Goal: Transaction & Acquisition: Purchase product/service

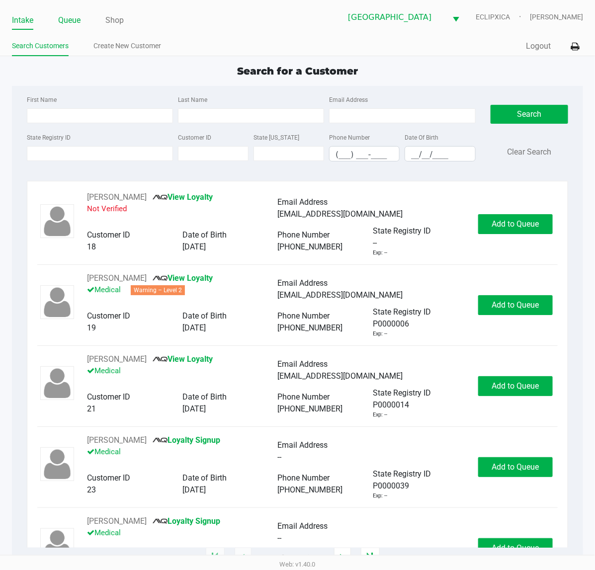
click at [68, 21] on link "Queue" at bounding box center [69, 20] width 22 height 14
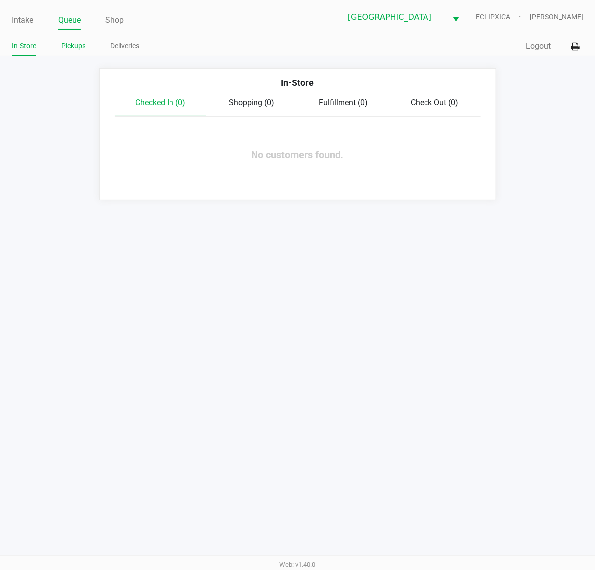
click at [72, 48] on link "Pickups" at bounding box center [73, 46] width 24 height 12
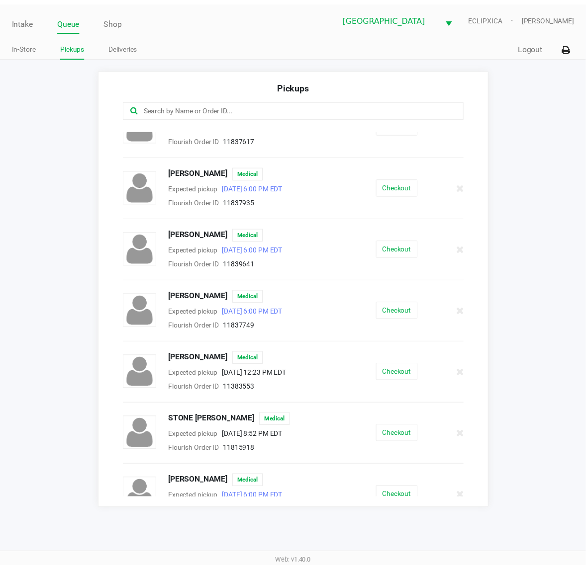
scroll to position [670, 0]
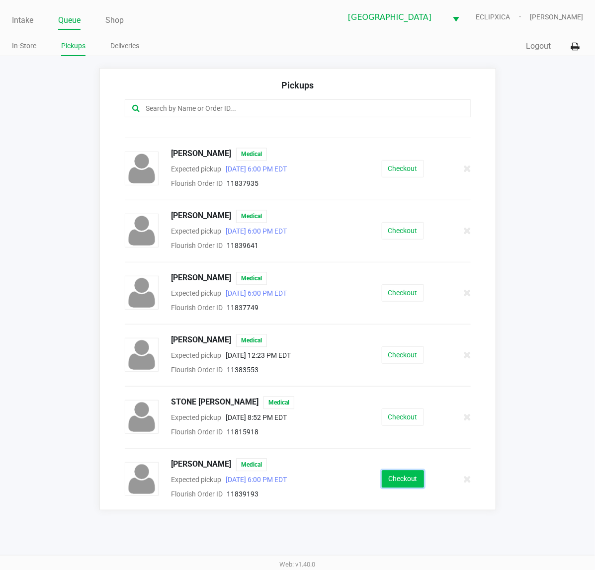
click at [393, 485] on button "Checkout" at bounding box center [403, 479] width 42 height 17
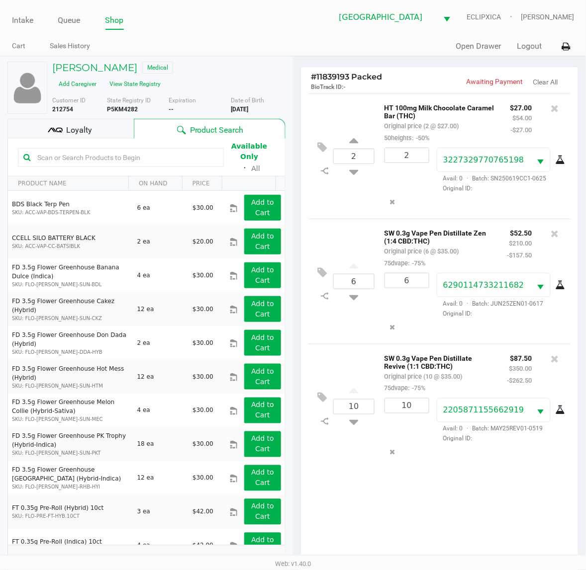
click at [65, 130] on div "Loyalty" at bounding box center [70, 129] width 126 height 20
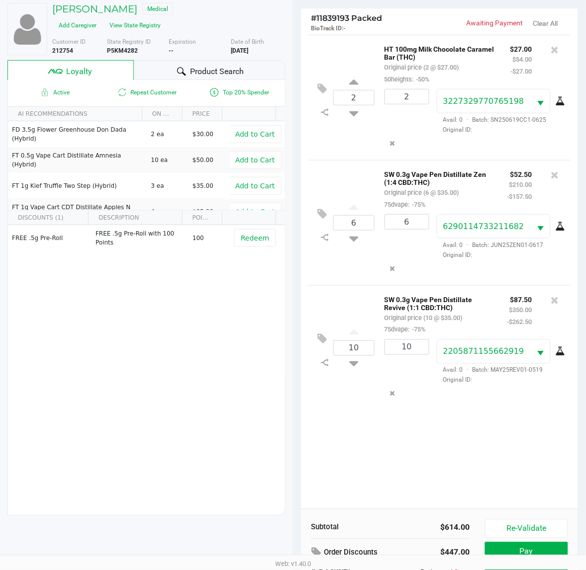
scroll to position [129, 0]
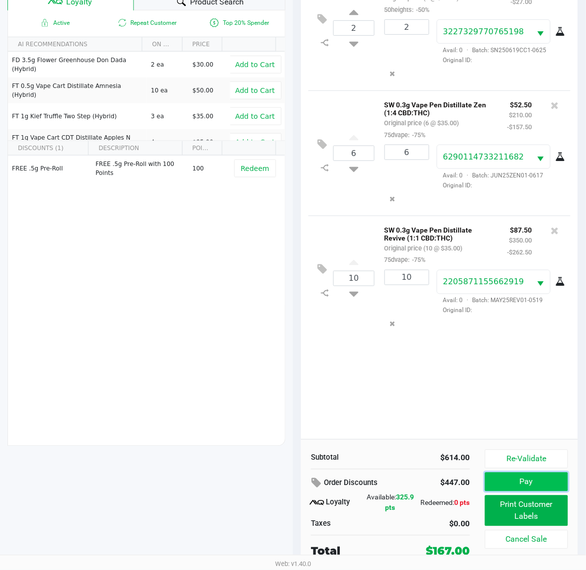
click at [535, 480] on button "Pay" at bounding box center [526, 482] width 83 height 19
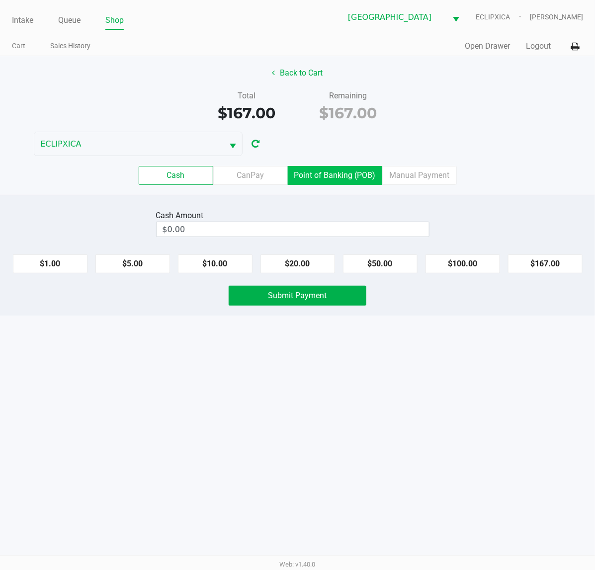
click at [355, 174] on label "Point of Banking (POB)" at bounding box center [335, 175] width 94 height 19
click at [0, 0] on 7 "Point of Banking (POB)" at bounding box center [0, 0] width 0 height 0
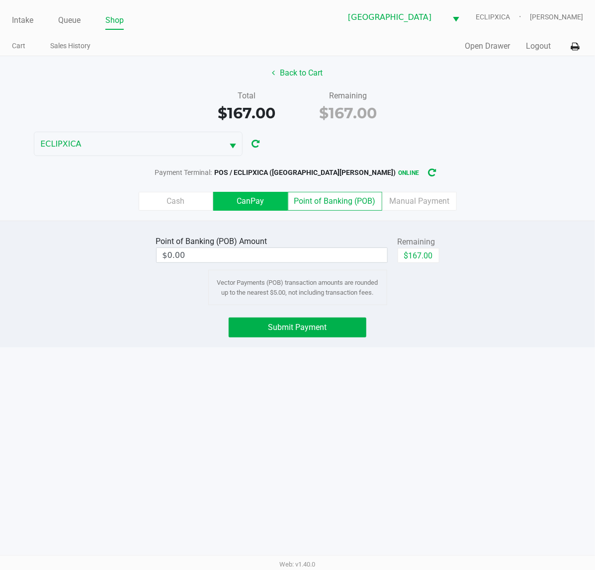
click at [255, 204] on label "CanPay" at bounding box center [250, 201] width 75 height 19
click at [0, 0] on 2 "CanPay" at bounding box center [0, 0] width 0 height 0
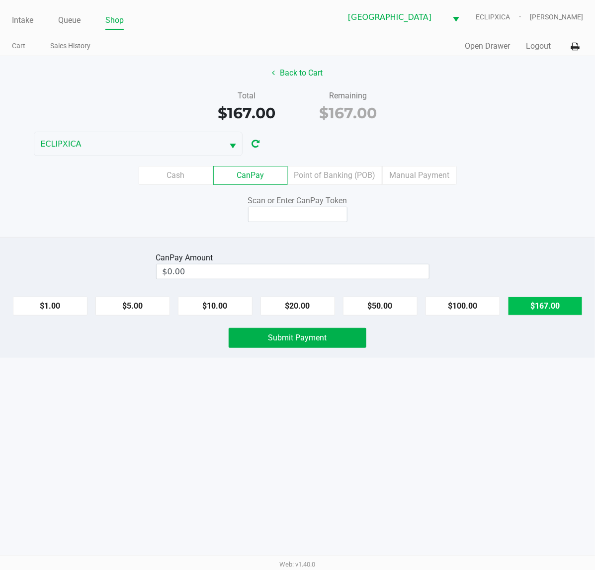
click at [546, 304] on button "$167.00" at bounding box center [545, 306] width 75 height 19
type input "$167.00"
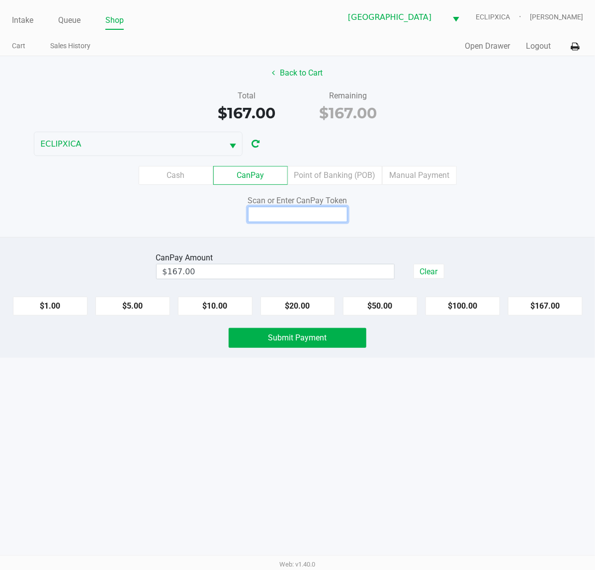
click at [331, 216] on input at bounding box center [297, 214] width 99 height 15
type input "Q1106422X"
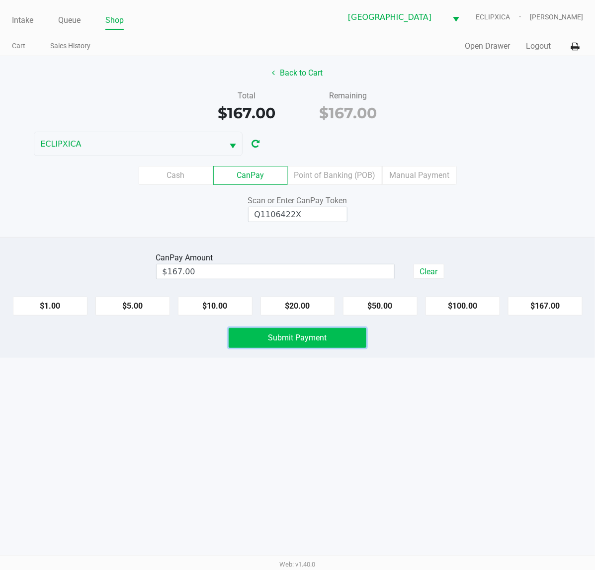
click at [328, 335] on button "Submit Payment" at bounding box center [298, 338] width 138 height 20
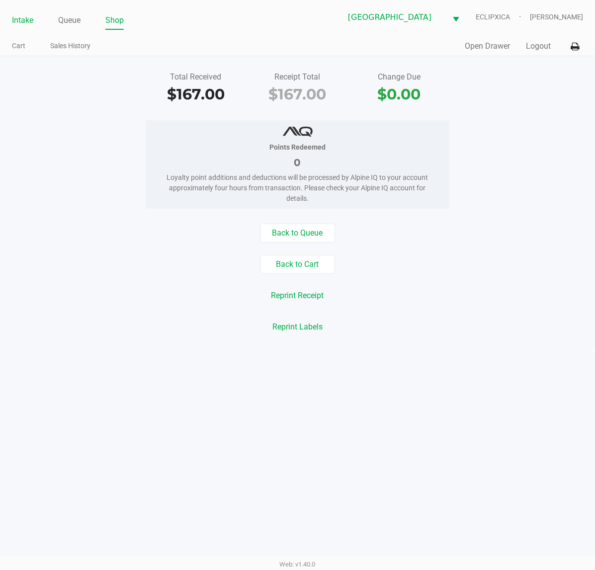
click at [15, 22] on link "Intake" at bounding box center [22, 20] width 21 height 14
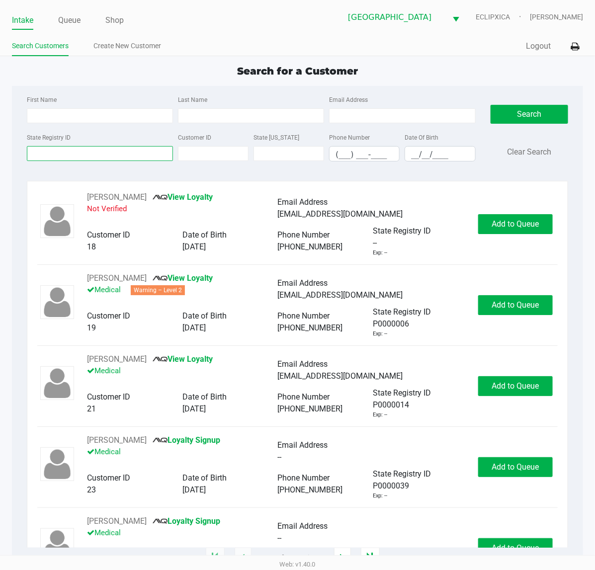
click at [128, 156] on input "State Registry ID" at bounding box center [100, 153] width 146 height 15
click at [54, 156] on input "State Registry ID" at bounding box center [100, 153] width 146 height 15
click at [61, 156] on input "State Registry ID" at bounding box center [100, 153] width 146 height 15
click at [94, 157] on input "State Registry ID" at bounding box center [100, 153] width 146 height 15
click at [100, 153] on input "State Registry ID" at bounding box center [100, 153] width 146 height 15
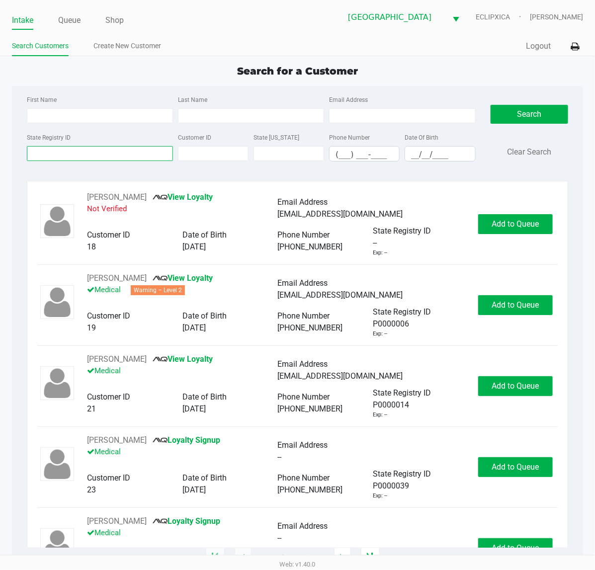
click at [79, 155] on input "State Registry ID" at bounding box center [100, 153] width 146 height 15
click at [61, 152] on input "State Registry ID" at bounding box center [100, 153] width 146 height 15
click at [105, 148] on input "State Registry ID" at bounding box center [100, 153] width 146 height 15
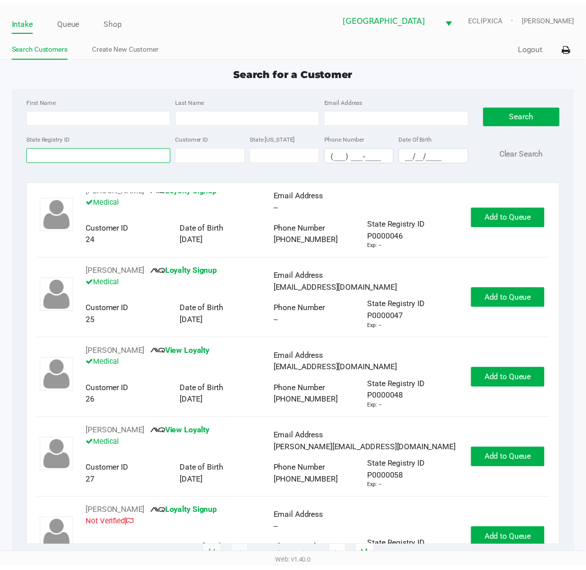
scroll to position [373, 0]
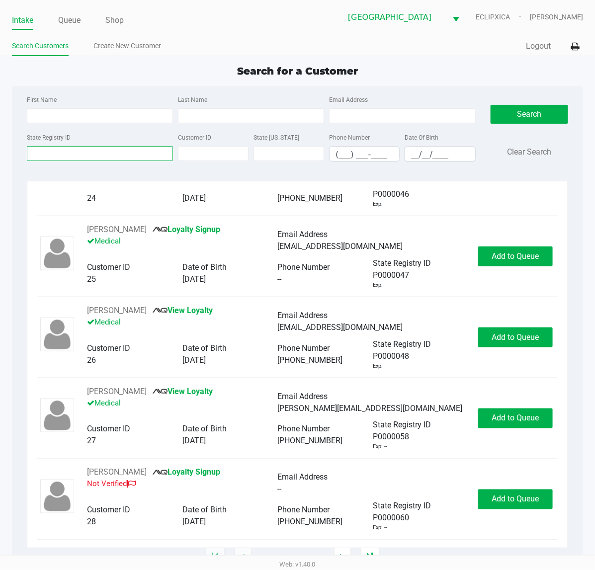
click at [118, 155] on input "State Registry ID" at bounding box center [100, 153] width 146 height 15
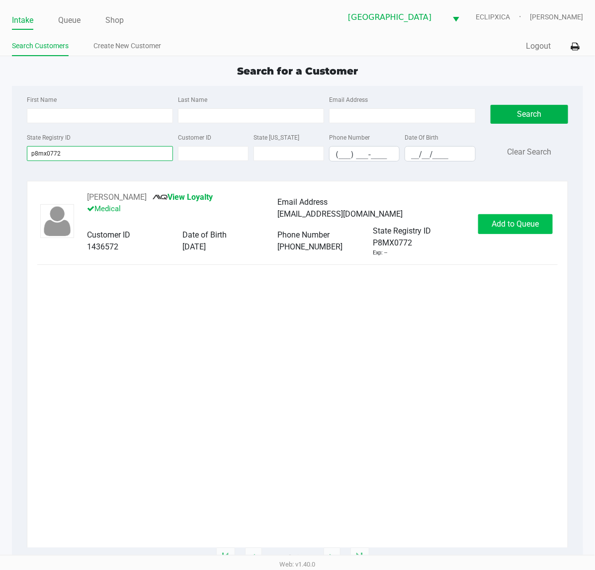
type input "p8mx0772"
click at [511, 224] on span "Add to Queue" at bounding box center [515, 223] width 47 height 9
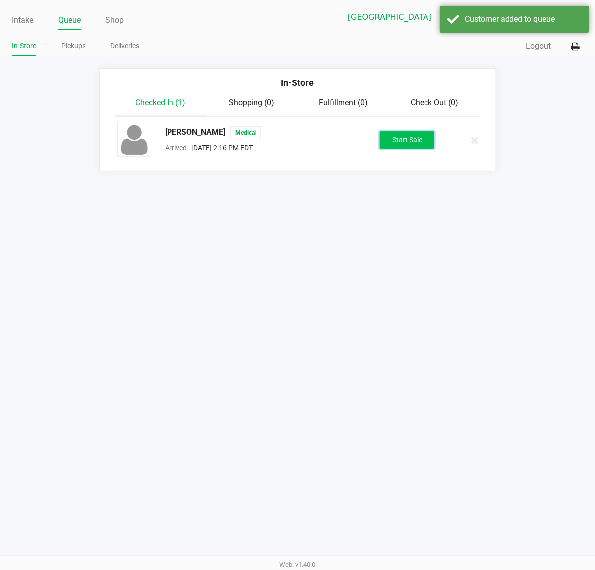
click at [414, 146] on button "Start Sale" at bounding box center [407, 139] width 55 height 17
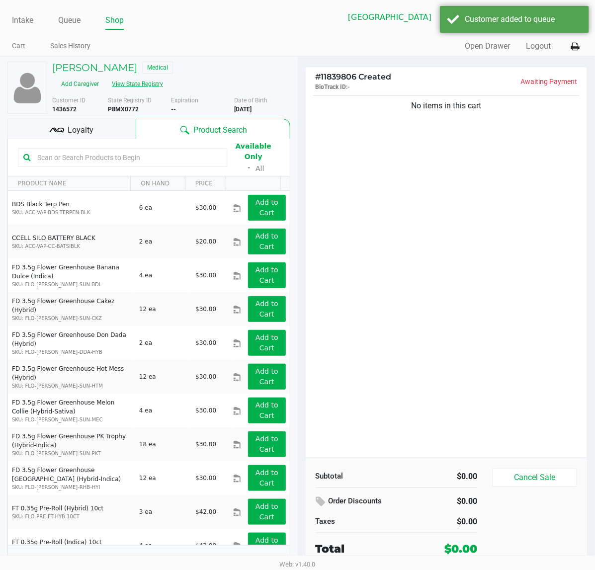
drag, startPoint x: 250, startPoint y: 61, endPoint x: 250, endPoint y: 66, distance: 5.5
click at [250, 61] on div "RAY BROWN Medical Add Caregiver View State Registry Customer ID 1436572 State R…" at bounding box center [148, 318] width 283 height 523
click at [164, 76] on button "View State Registry" at bounding box center [134, 84] width 58 height 16
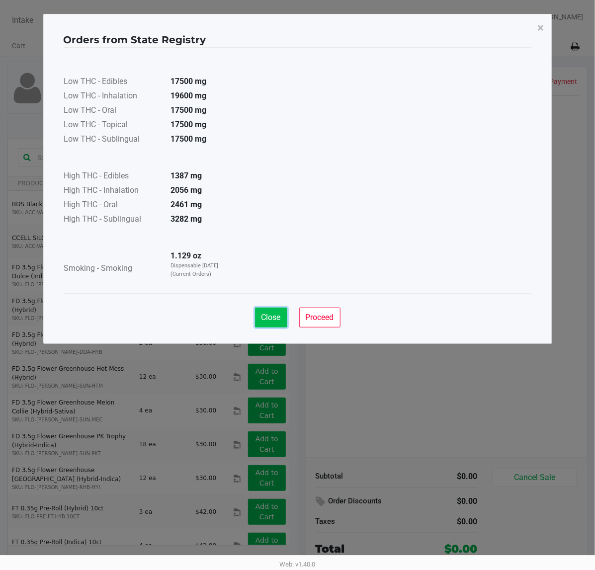
click at [263, 319] on span "Close" at bounding box center [271, 317] width 19 height 9
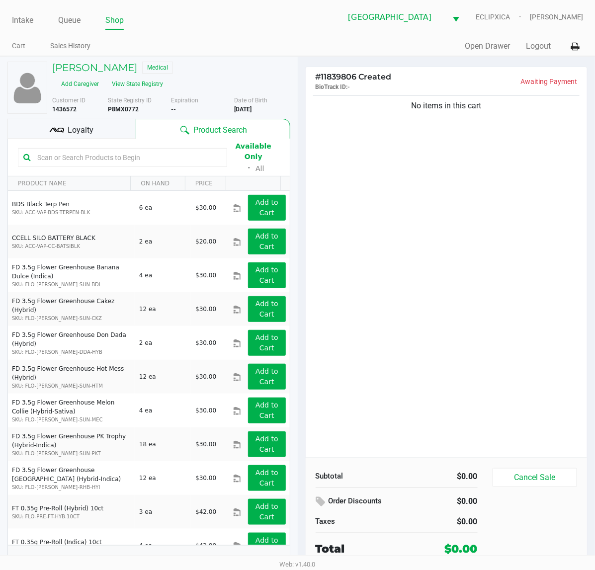
click at [71, 124] on div "Loyalty" at bounding box center [71, 129] width 128 height 20
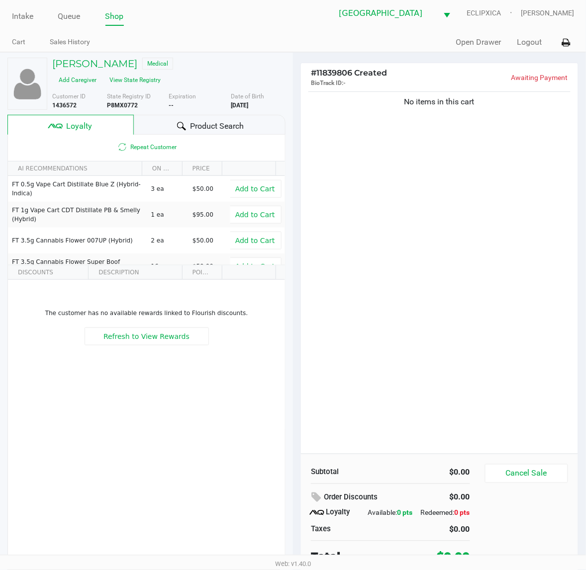
scroll to position [10, 0]
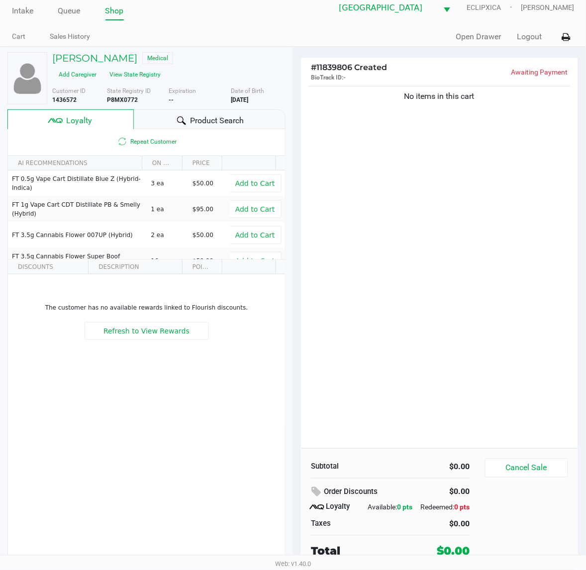
click at [224, 109] on div "Product Search" at bounding box center [210, 119] width 152 height 20
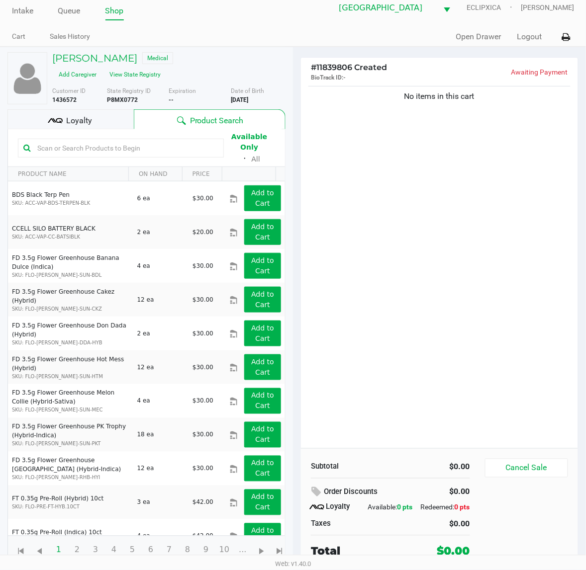
click at [88, 115] on span "Loyalty" at bounding box center [79, 121] width 26 height 12
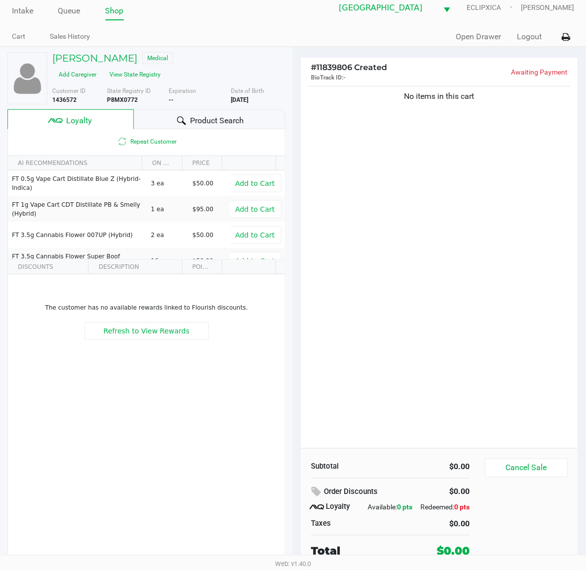
click at [405, 187] on div "No items in this cart" at bounding box center [439, 266] width 277 height 365
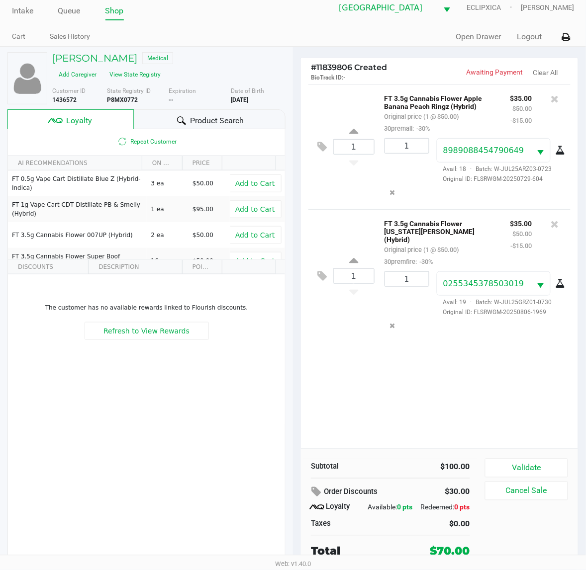
click at [191, 115] on span "Product Search" at bounding box center [217, 121] width 54 height 12
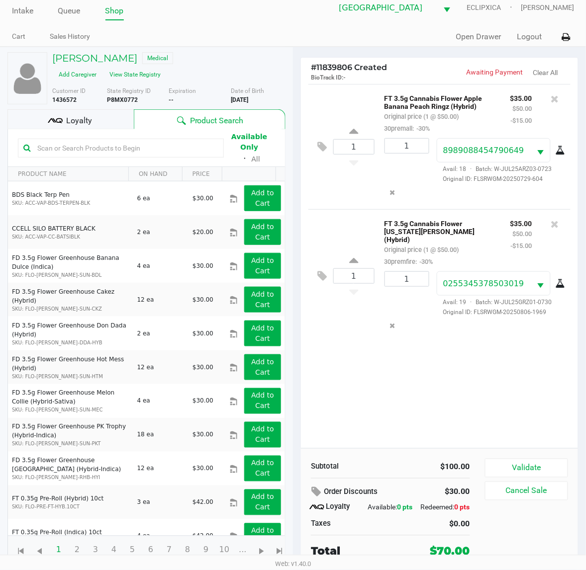
click at [90, 131] on div "Available Only ᛫ All" at bounding box center [146, 148] width 257 height 34
click at [88, 141] on input "text" at bounding box center [125, 148] width 185 height 15
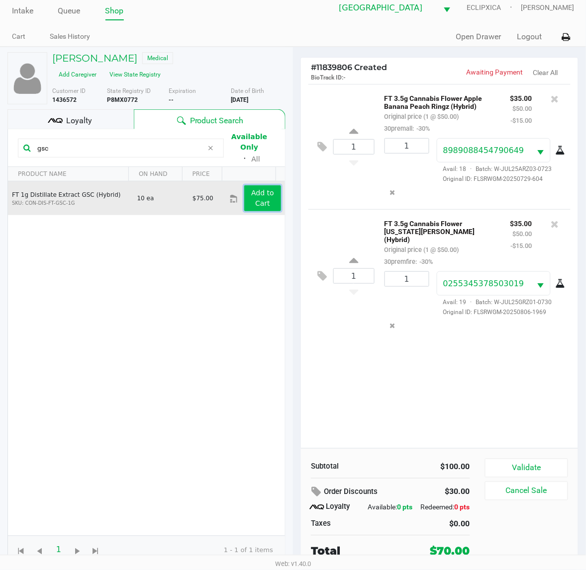
click at [245, 186] on button "Add to Cart" at bounding box center [262, 199] width 37 height 26
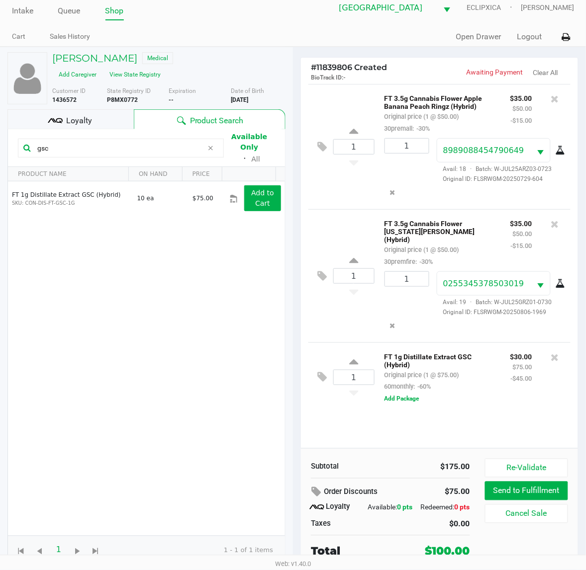
click at [112, 141] on input "gsc" at bounding box center [118, 148] width 170 height 15
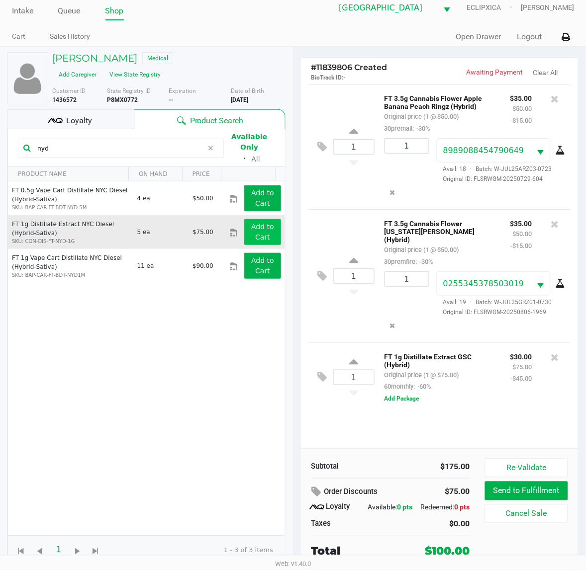
type input "nyd"
click at [251, 223] on app-button-loader "Add to Cart" at bounding box center [262, 232] width 23 height 18
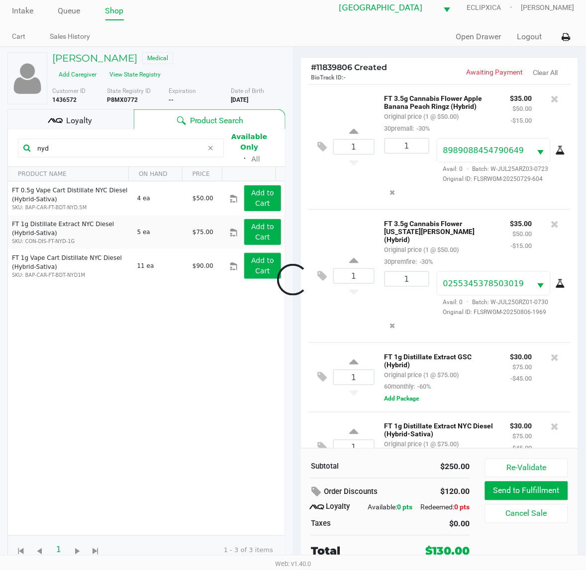
scroll to position [32, 0]
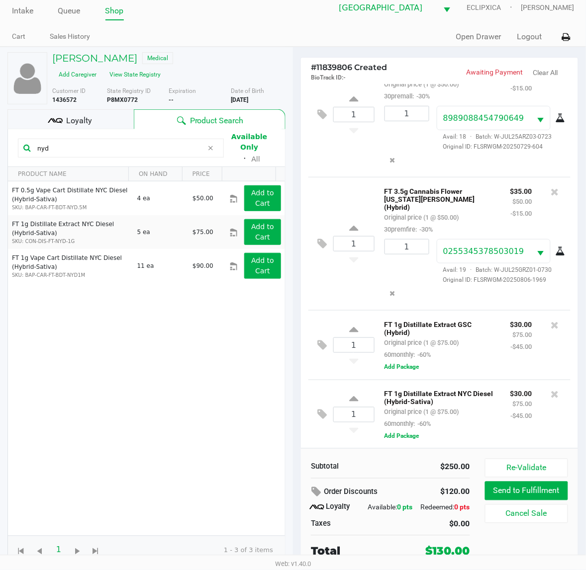
click at [359, 440] on div "1 FT 1g Distillate Extract NYC Diesel (Hybrid-Sativa) Original price (1 @ $75.0…" at bounding box center [439, 415] width 262 height 70
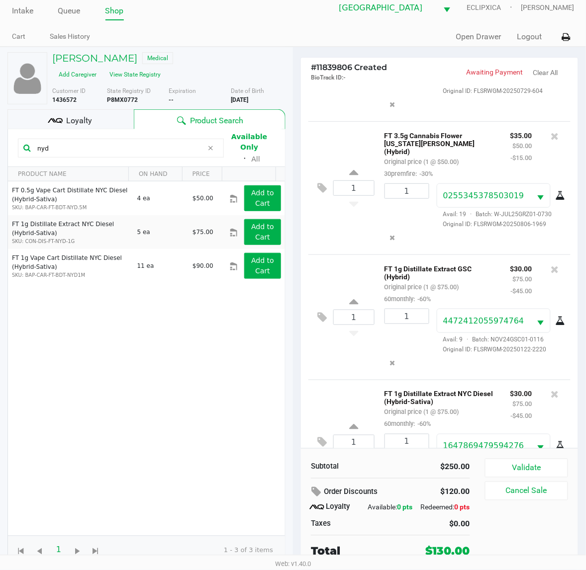
scroll to position [144, 0]
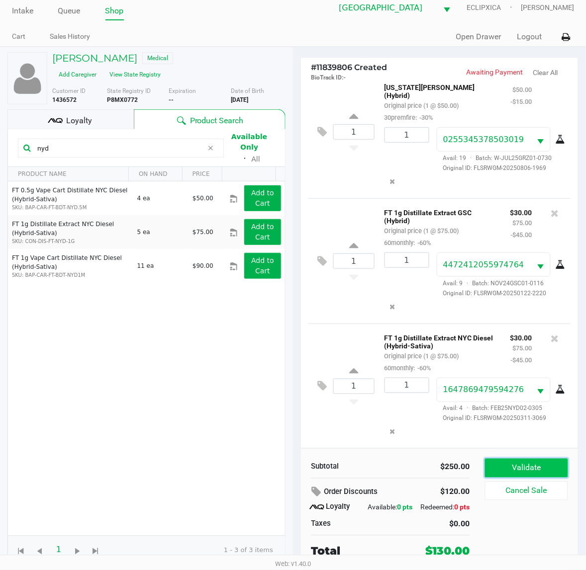
click at [495, 460] on button "Validate" at bounding box center [526, 468] width 83 height 19
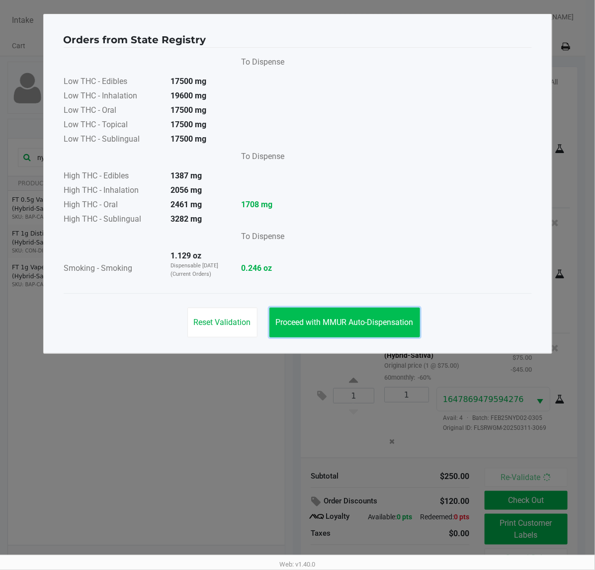
click at [361, 329] on button "Proceed with MMUR Auto-Dispensation" at bounding box center [345, 323] width 151 height 30
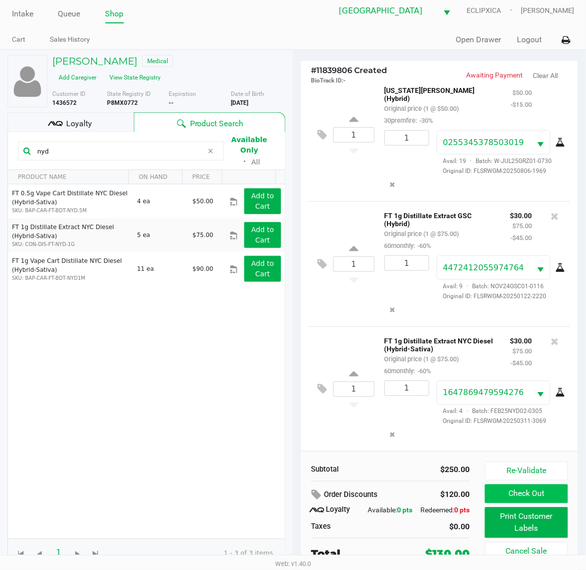
scroll to position [10, 0]
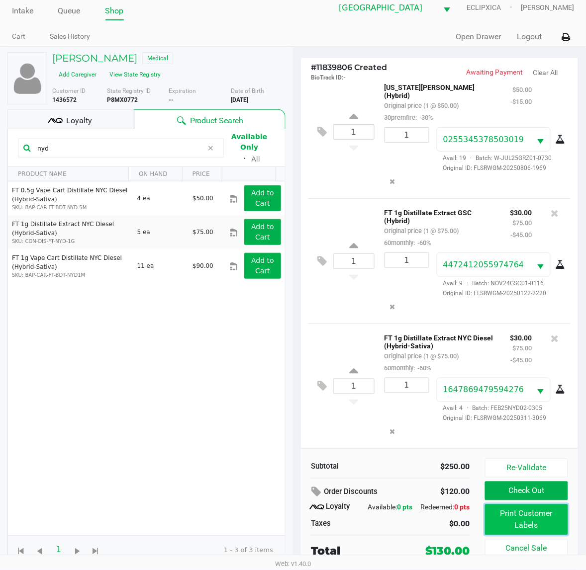
click at [538, 510] on button "Print Customer Labels" at bounding box center [526, 520] width 83 height 31
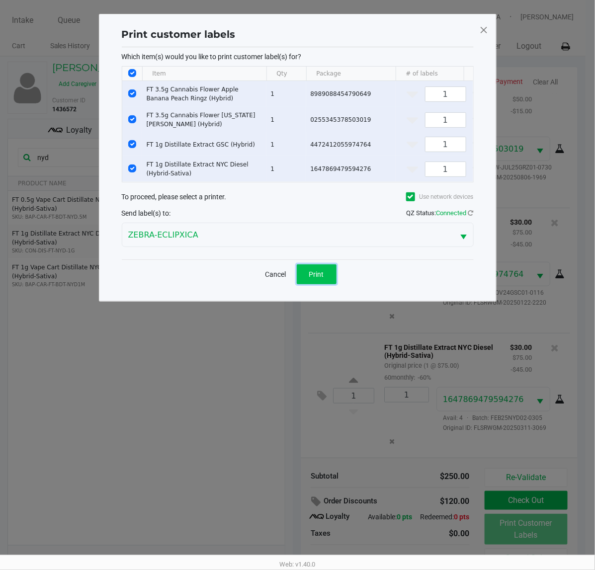
click at [315, 279] on span "Print" at bounding box center [316, 275] width 15 height 8
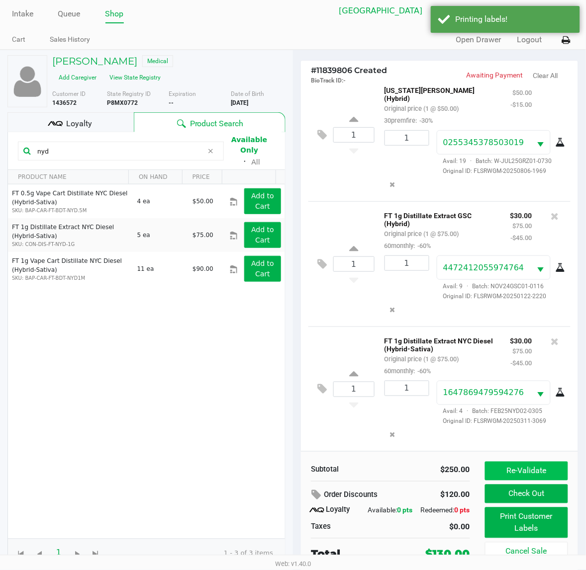
scroll to position [10, 0]
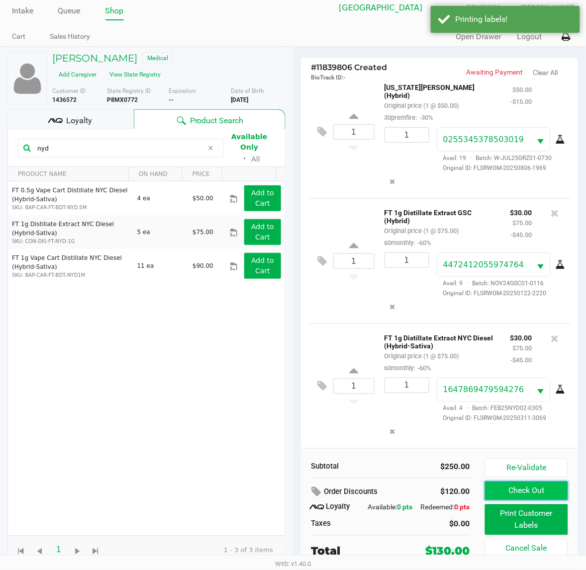
click at [533, 496] on button "Check Out" at bounding box center [526, 491] width 83 height 19
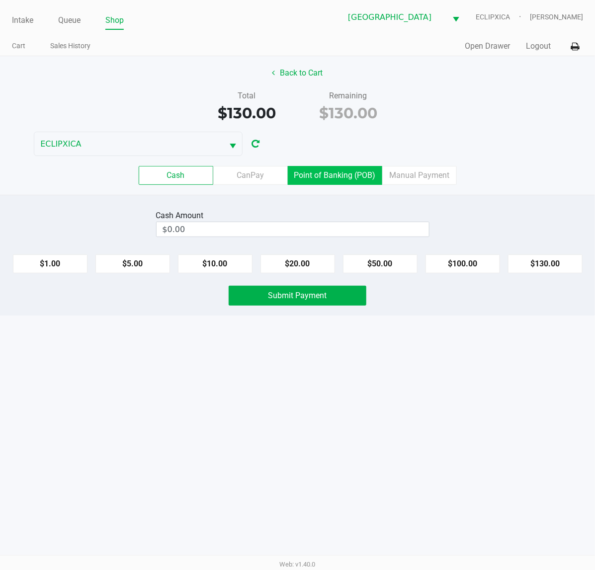
click at [346, 183] on label "Point of Banking (POB)" at bounding box center [335, 175] width 94 height 19
click at [0, 0] on 7 "Point of Banking (POB)" at bounding box center [0, 0] width 0 height 0
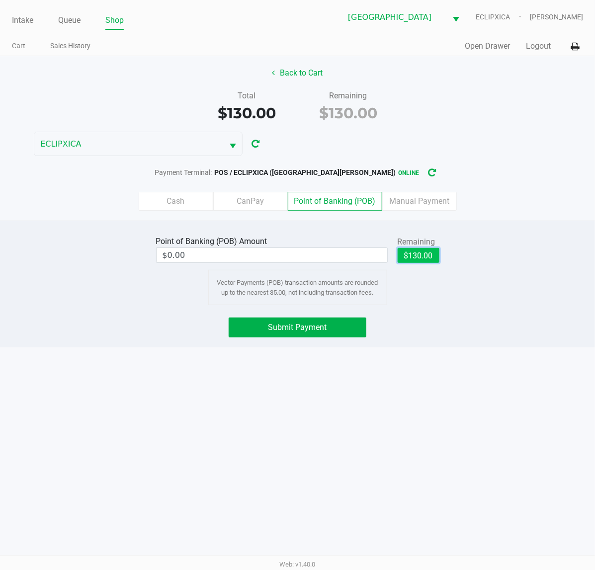
click at [422, 249] on button "$130.00" at bounding box center [419, 255] width 42 height 15
type input "$130.00"
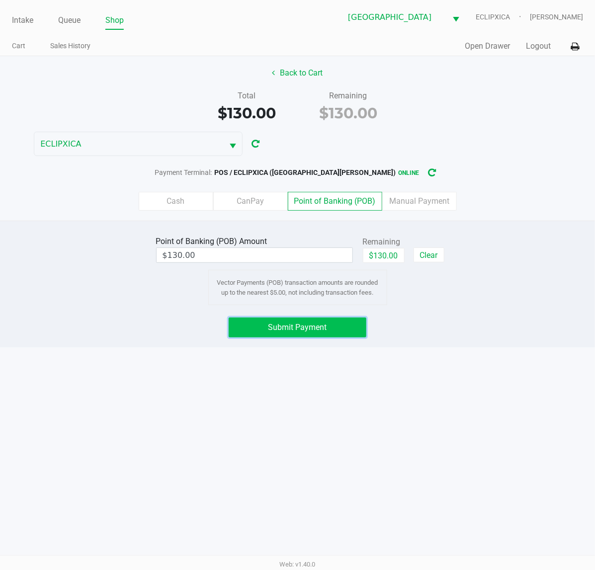
click at [347, 334] on button "Submit Payment" at bounding box center [298, 328] width 138 height 20
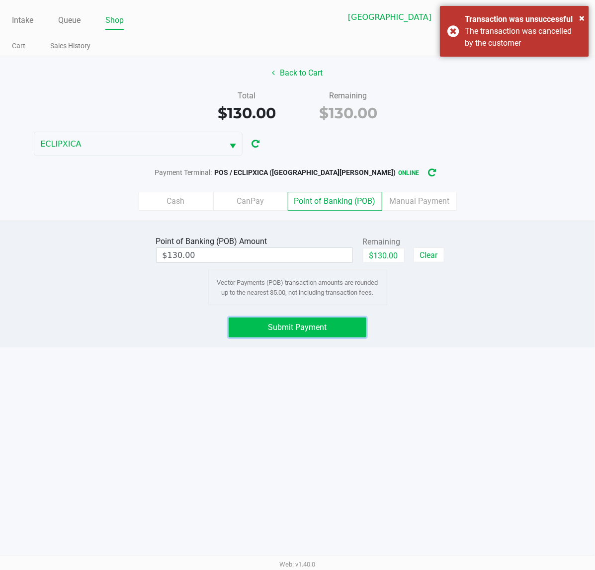
click at [325, 336] on button "Submit Payment" at bounding box center [298, 328] width 138 height 20
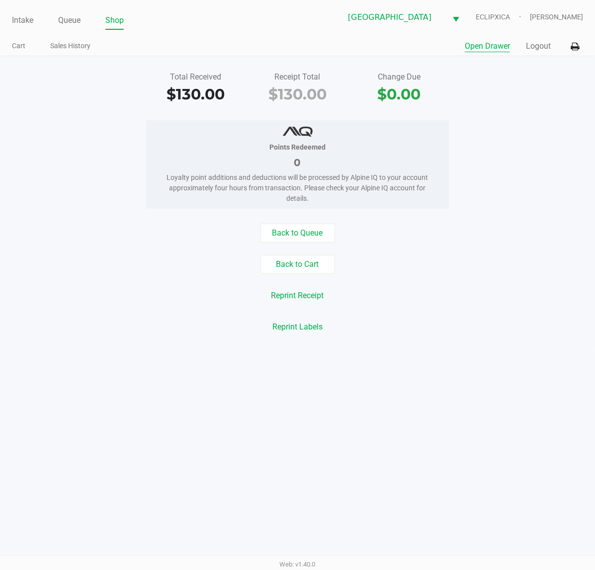
click at [496, 49] on button "Open Drawer" at bounding box center [487, 46] width 45 height 12
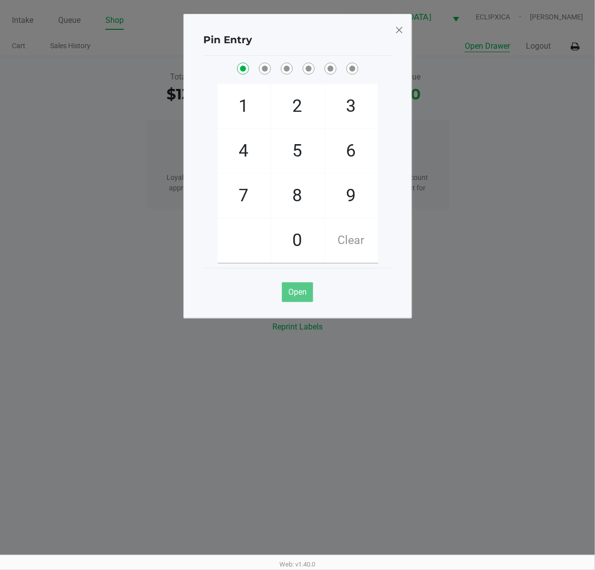
checkbox input "true"
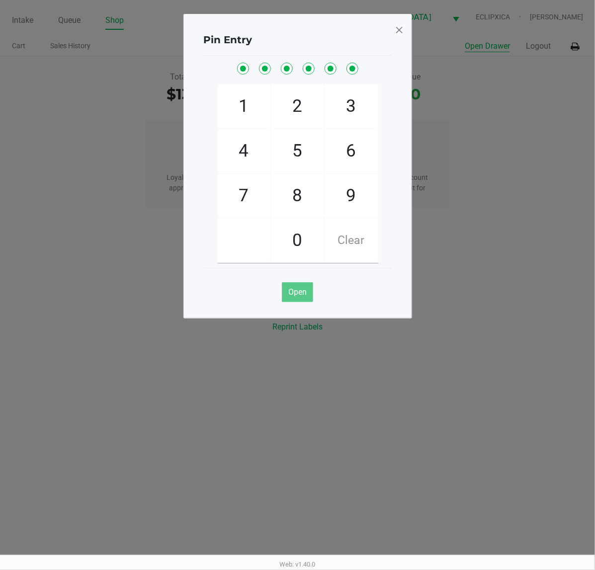
checkbox input "true"
click at [131, 462] on ngb-modal-window "Pin Entry 1 4 7 2 5 8 0 3 6 9 Clear Open" at bounding box center [297, 285] width 595 height 570
click at [399, 30] on span at bounding box center [399, 30] width 9 height 16
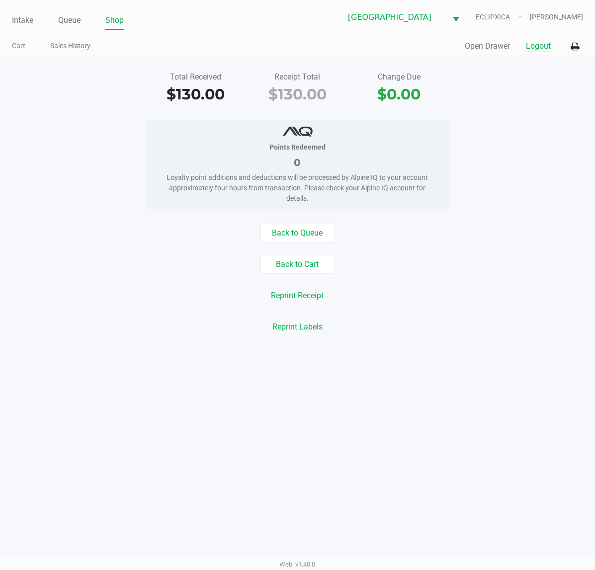
click at [545, 48] on button "Logout" at bounding box center [538, 46] width 25 height 12
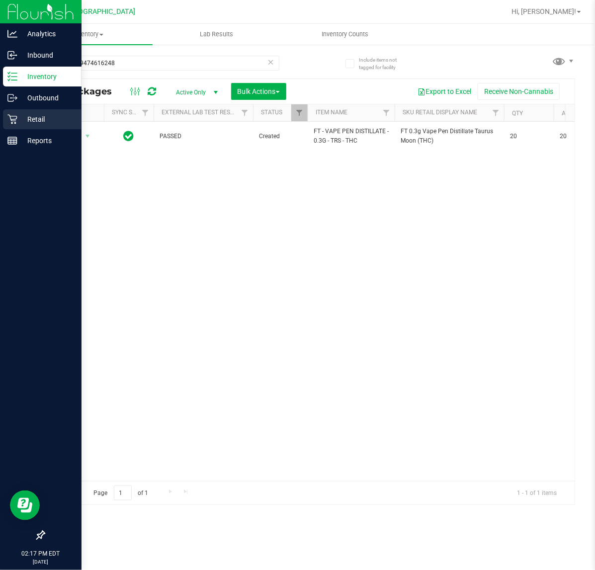
click at [9, 123] on icon at bounding box center [12, 119] width 10 height 10
